Goal: Obtain resource: Download file/media

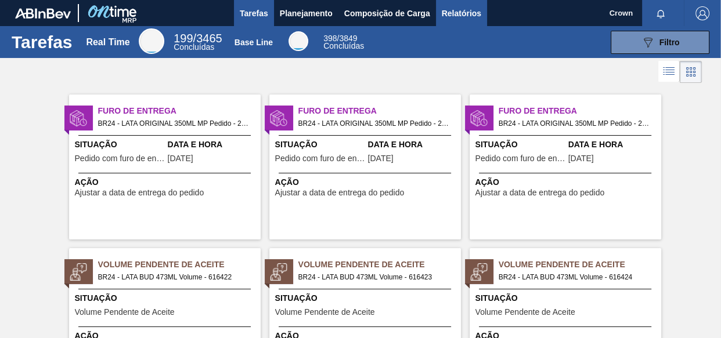
click at [473, 12] on span "Relatórios" at bounding box center [461, 13] width 39 height 14
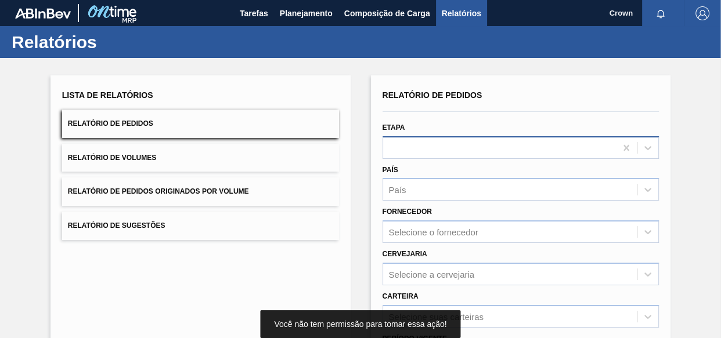
click at [423, 145] on div at bounding box center [499, 147] width 233 height 17
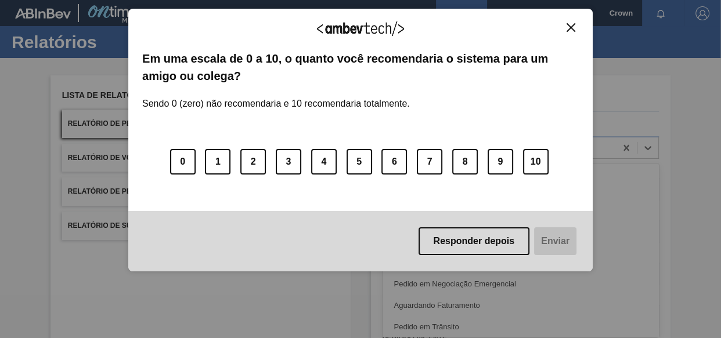
click at [574, 34] on div "Agradecemos seu feedback!" at bounding box center [360, 36] width 437 height 27
click at [574, 28] on img "Close" at bounding box center [571, 27] width 9 height 9
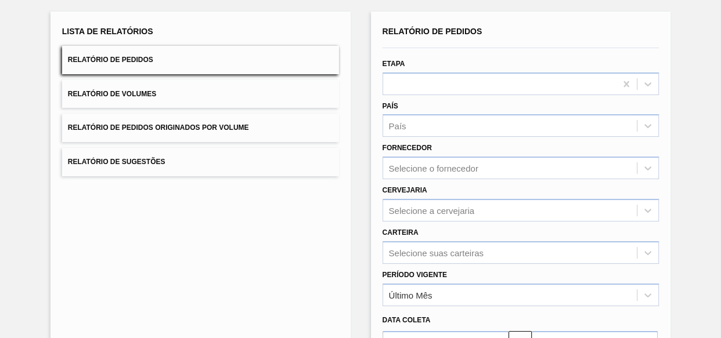
scroll to position [52, 0]
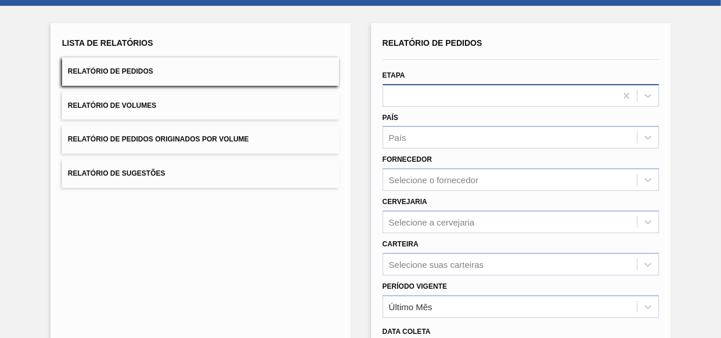
click at [465, 93] on div at bounding box center [499, 95] width 233 height 17
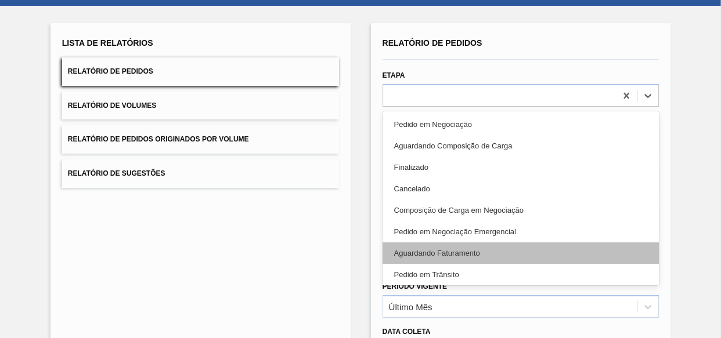
click at [449, 255] on div "Aguardando Faturamento" at bounding box center [521, 253] width 277 height 21
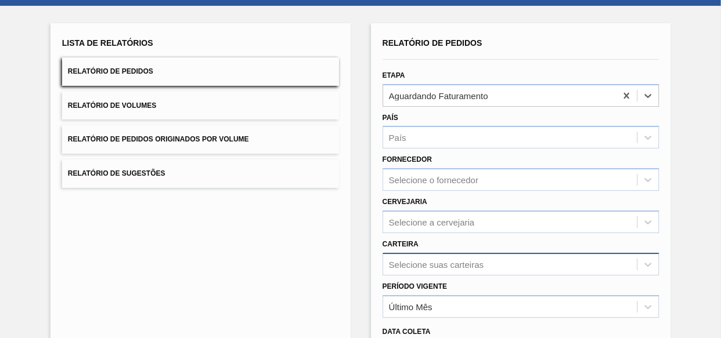
click at [453, 270] on div "Selecione suas carteiras" at bounding box center [521, 264] width 277 height 23
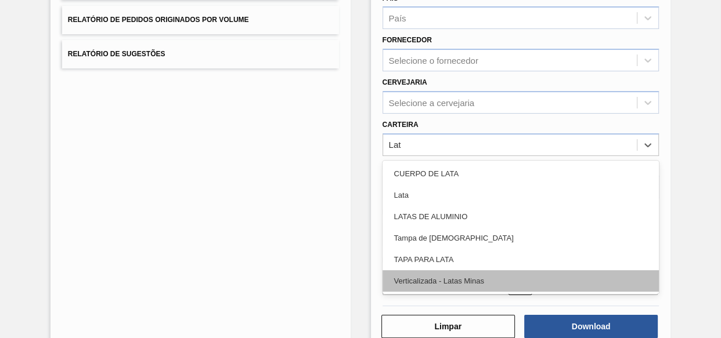
type input "Lata"
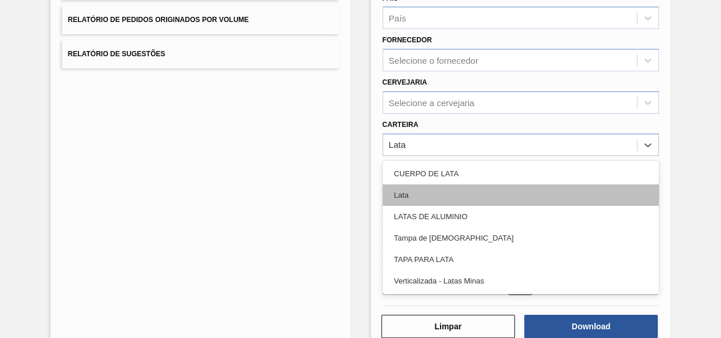
click at [405, 190] on div "Lata" at bounding box center [521, 195] width 277 height 21
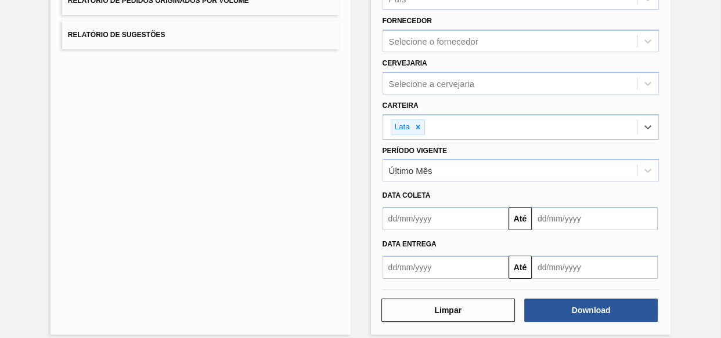
scroll to position [201, 0]
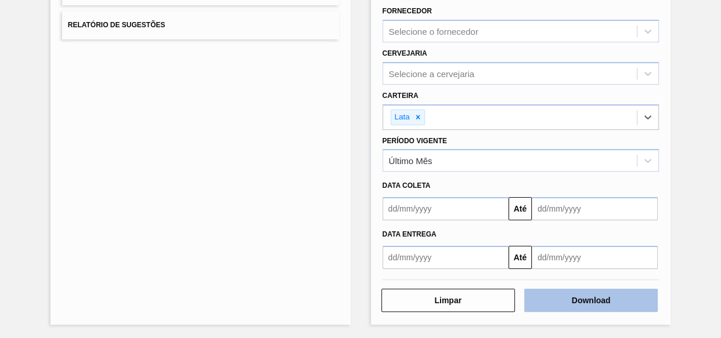
click at [560, 297] on button "Download" at bounding box center [591, 300] width 134 height 23
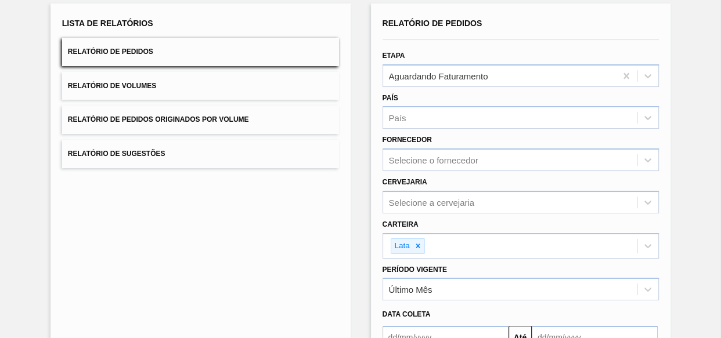
scroll to position [0, 0]
